Goal: Information Seeking & Learning: Learn about a topic

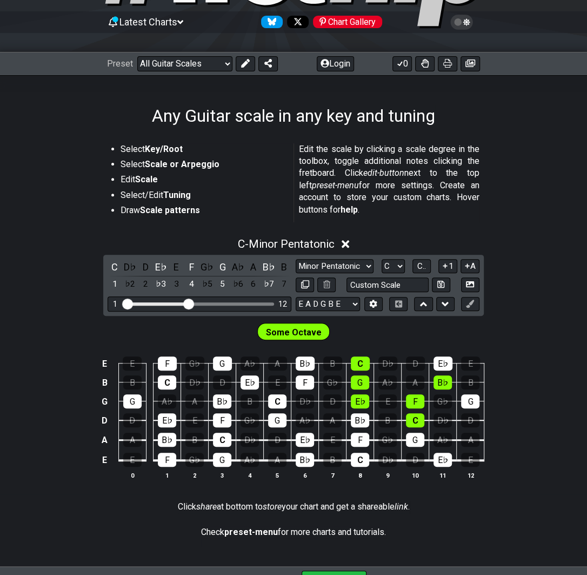
scroll to position [101, 0]
click at [250, 267] on div "A" at bounding box center [254, 267] width 14 height 15
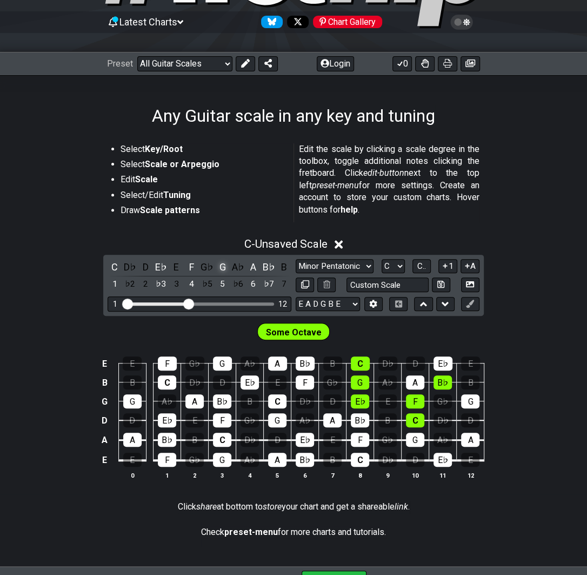
click at [221, 266] on div "G" at bounding box center [223, 267] width 14 height 15
click at [195, 261] on div "F" at bounding box center [192, 267] width 14 height 15
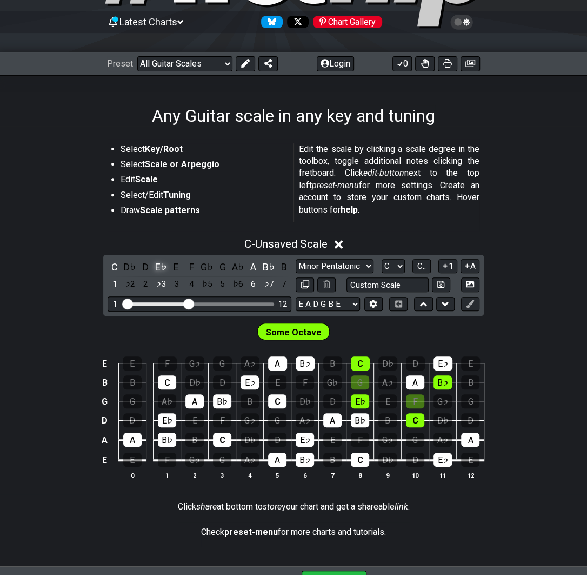
click at [162, 263] on div "E♭" at bounding box center [161, 267] width 14 height 15
click at [117, 263] on div "C" at bounding box center [115, 267] width 14 height 15
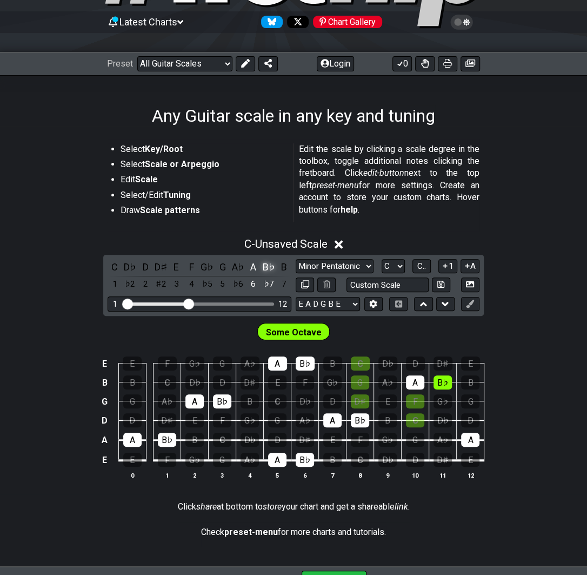
click at [271, 268] on div "B♭" at bounding box center [269, 267] width 14 height 15
click at [382, 259] on select "A♭ A A♯ B♭ B C C♯ D♭ D D♯ E♭ E F F♯ G♭ G G♯" at bounding box center [393, 266] width 23 height 15
select select "A"
click option "A" at bounding box center [0, 0] width 0 height 0
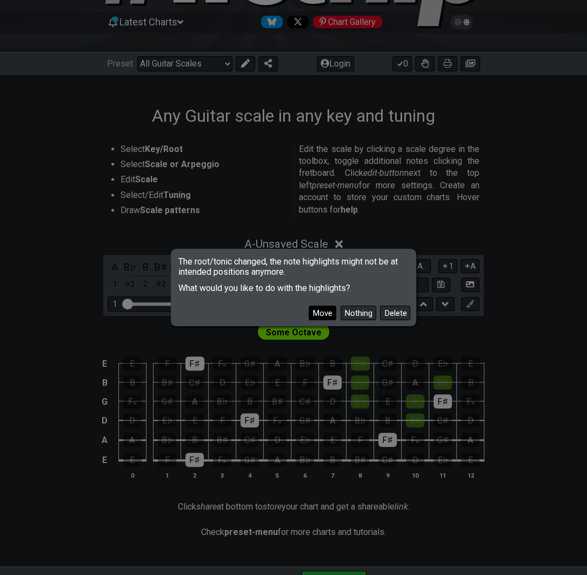
click at [333, 316] on button "Move" at bounding box center [323, 312] width 28 height 15
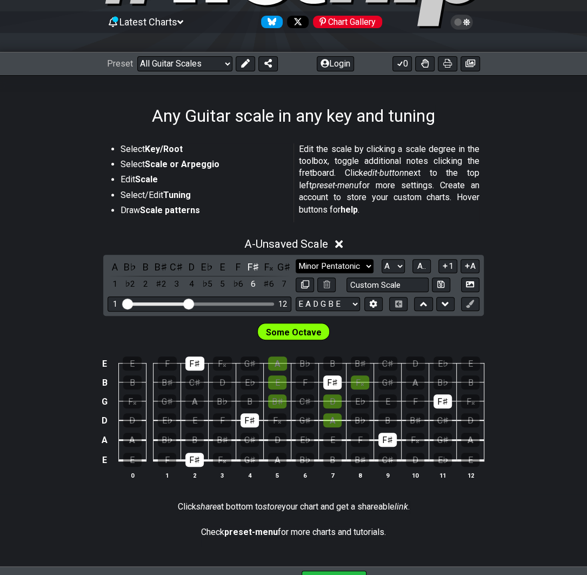
click at [296, 259] on select "Minor Pentatonic Root Minor Pentatonic Major Pentatonic Minor Blues Major Blues…" at bounding box center [335, 266] width 78 height 15
select select "Minor / Aeolian"
click option "Minor / Aeolian" at bounding box center [0, 0] width 0 height 0
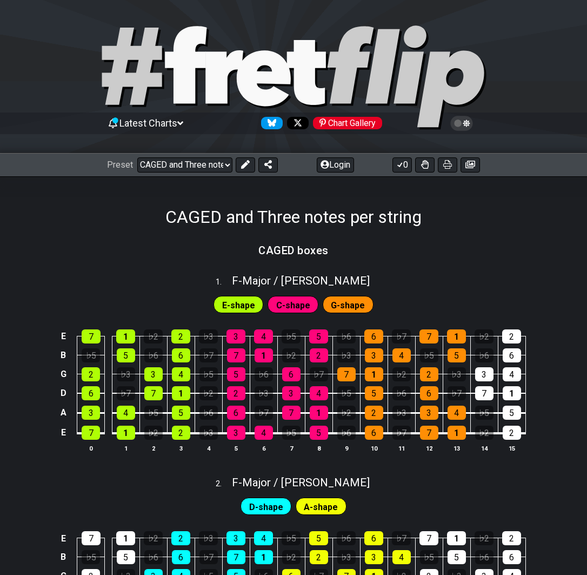
select select "/023574770558"
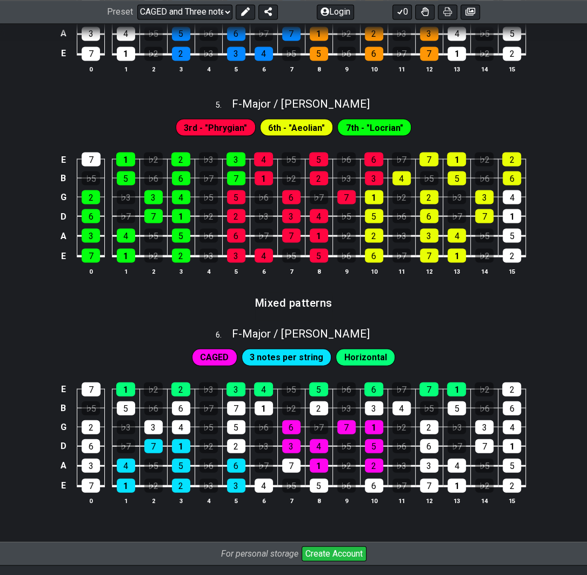
scroll to position [1013, 0]
